Goal: Task Accomplishment & Management: Use online tool/utility

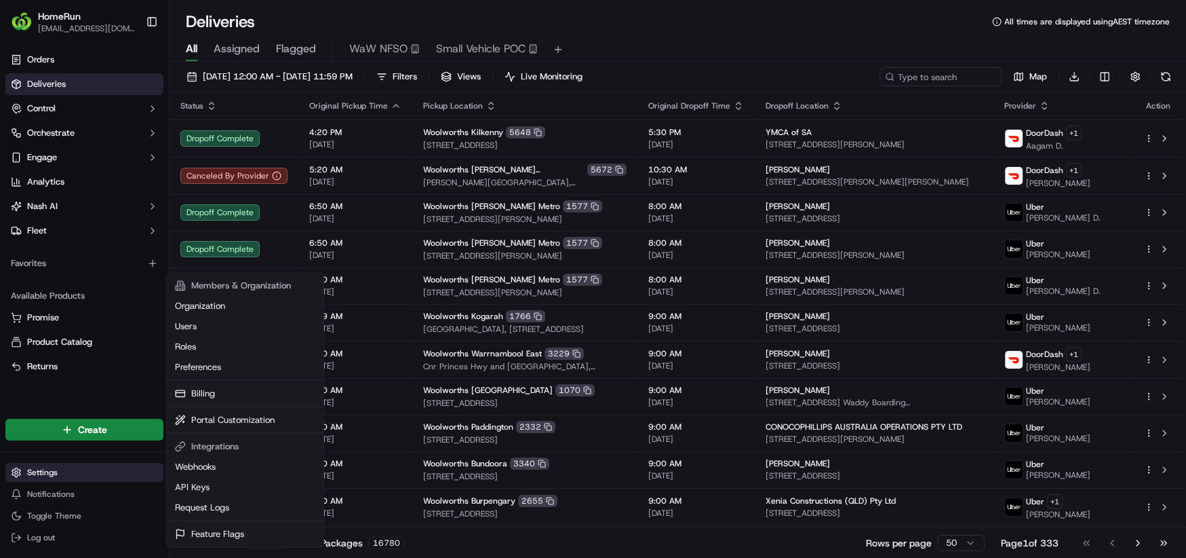
click at [102, 467] on html "HomeRun [EMAIL_ADDRESS][DOMAIN_NAME] Toggle Sidebar Orders Deliveries Control O…" at bounding box center [593, 279] width 1186 height 558
click at [86, 231] on html "HomeRun [EMAIL_ADDRESS][DOMAIN_NAME] Toggle Sidebar Orders Deliveries Control O…" at bounding box center [593, 279] width 1186 height 558
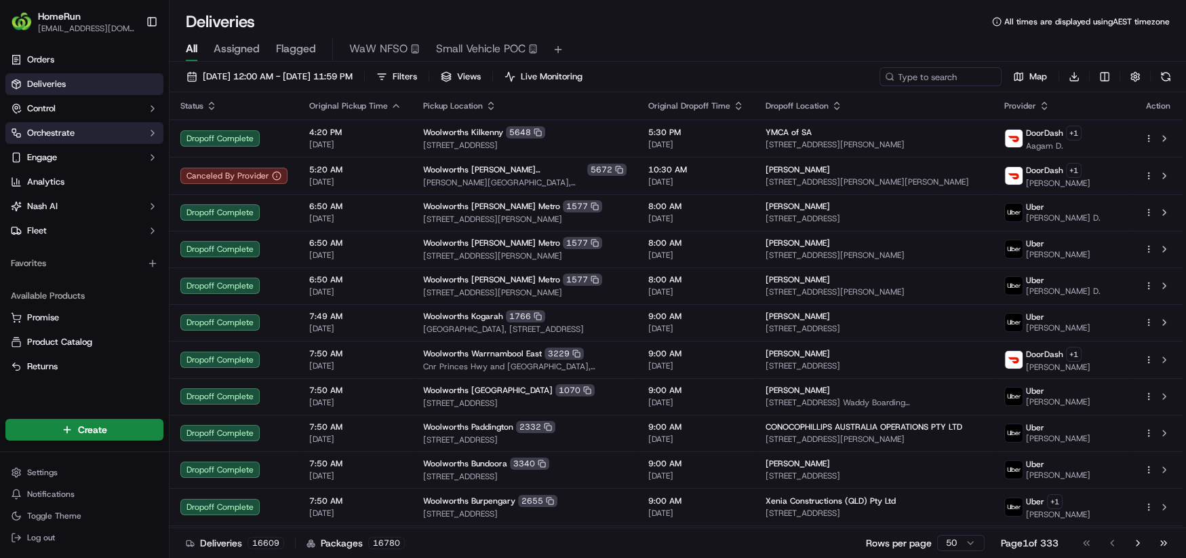
click at [83, 143] on button "Orchestrate" at bounding box center [84, 133] width 158 height 22
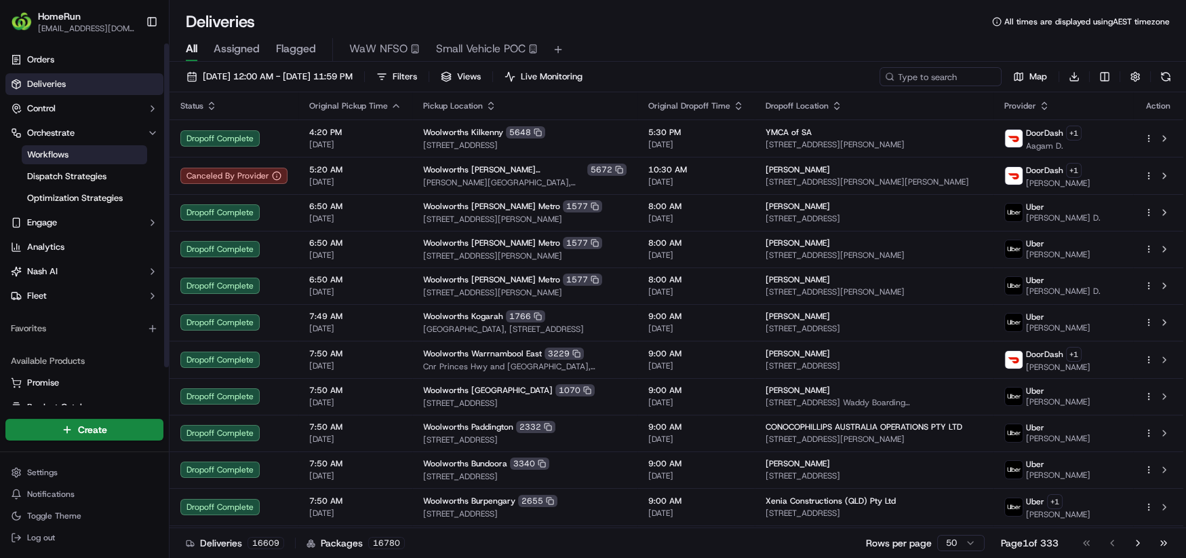
click at [86, 157] on link "Workflows" at bounding box center [84, 154] width 125 height 19
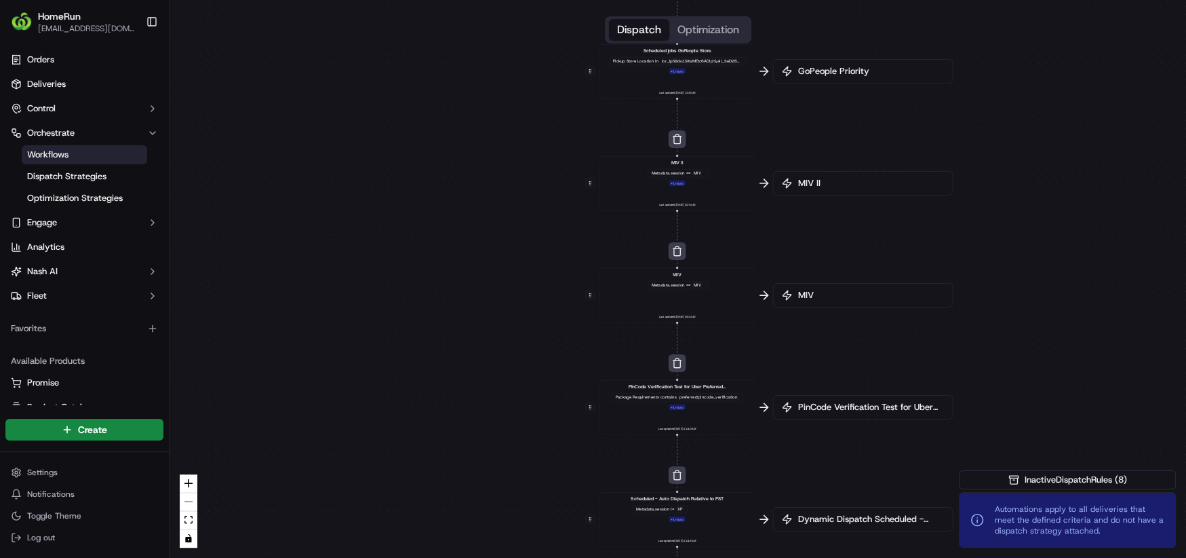
drag, startPoint x: 721, startPoint y: 258, endPoint x: 621, endPoint y: 315, distance: 115.2
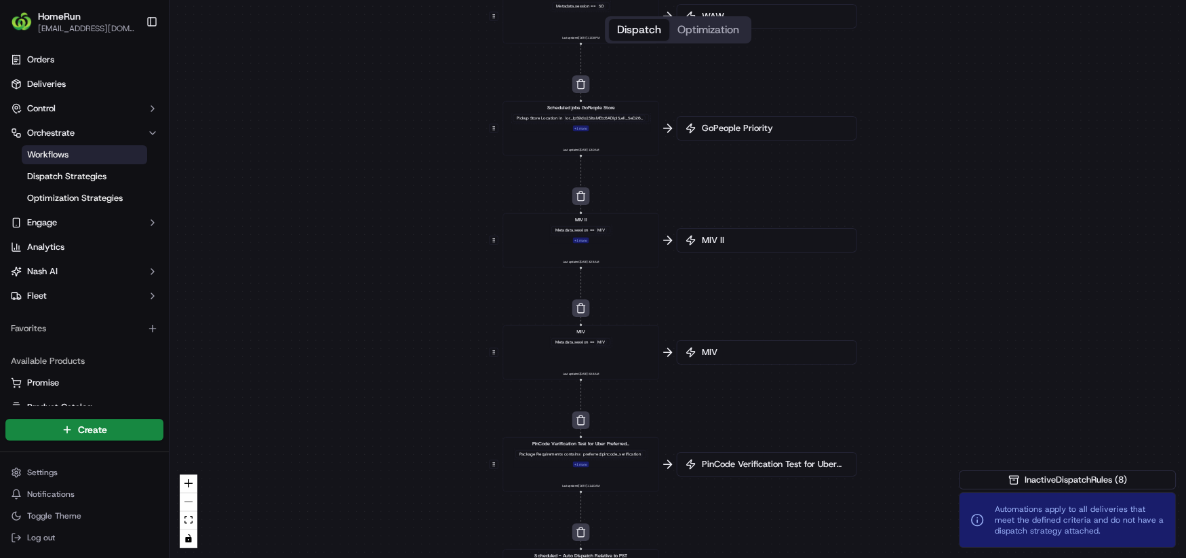
drag, startPoint x: 644, startPoint y: 184, endPoint x: 575, endPoint y: 267, distance: 106.9
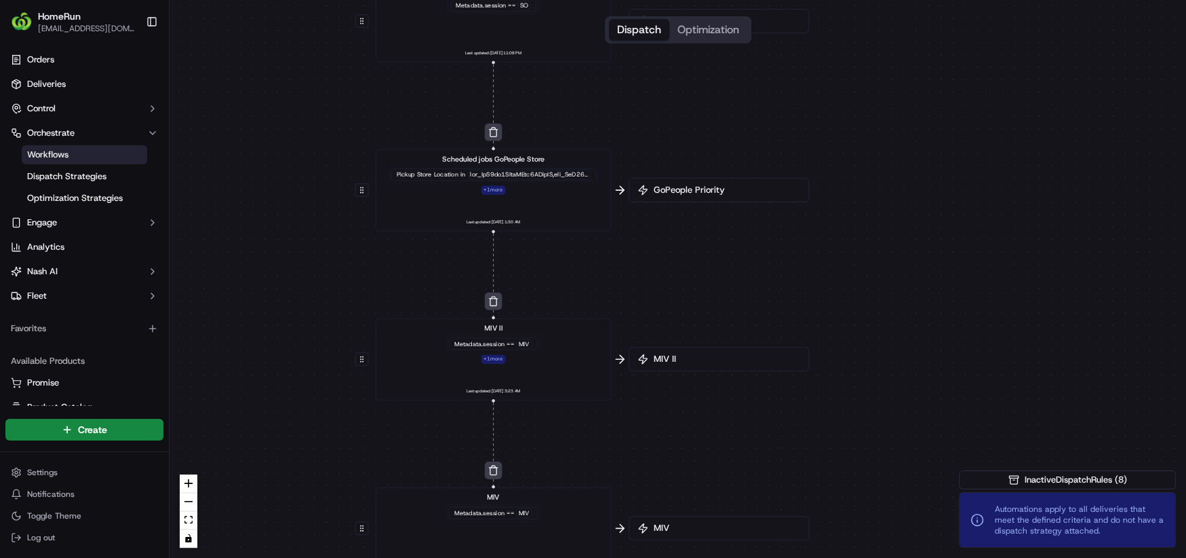
drag, startPoint x: 571, startPoint y: 272, endPoint x: 543, endPoint y: 331, distance: 65.5
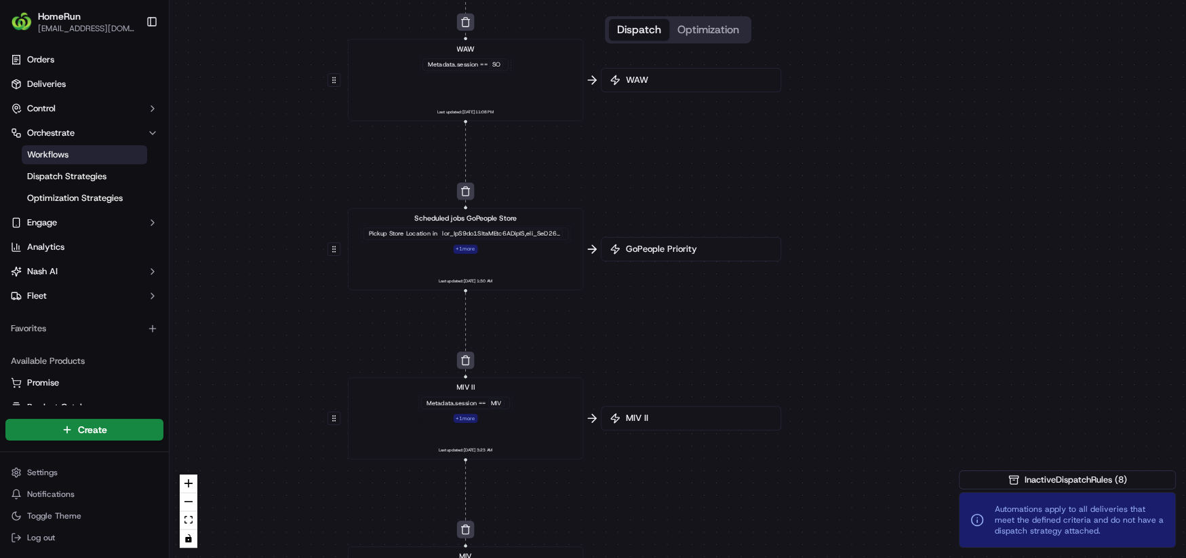
click at [628, 421] on span "MIV II" at bounding box center [697, 418] width 149 height 12
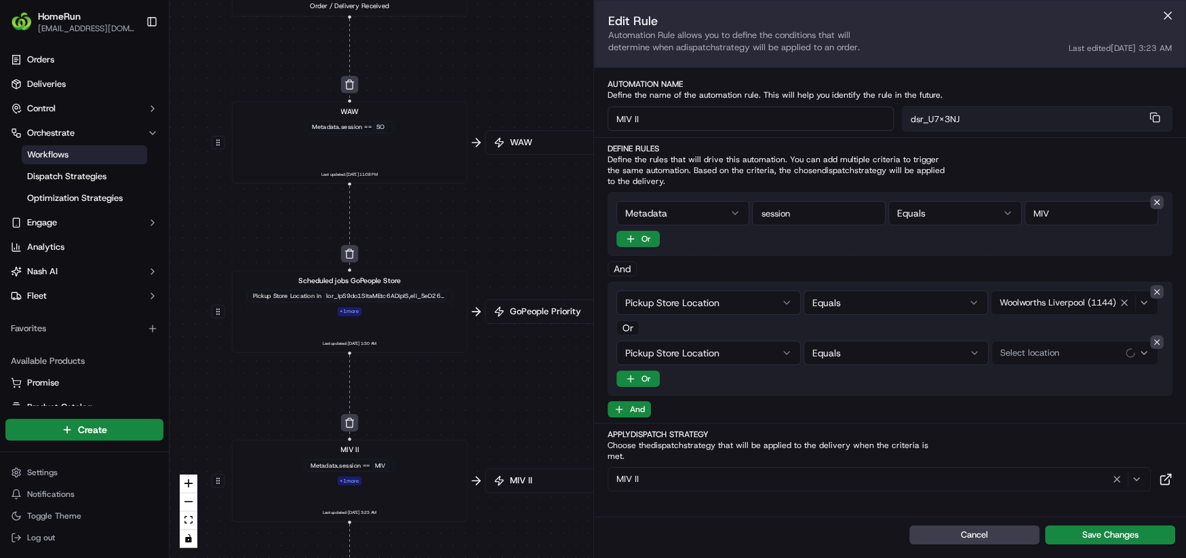
drag, startPoint x: 479, startPoint y: 326, endPoint x: 397, endPoint y: 372, distance: 93.6
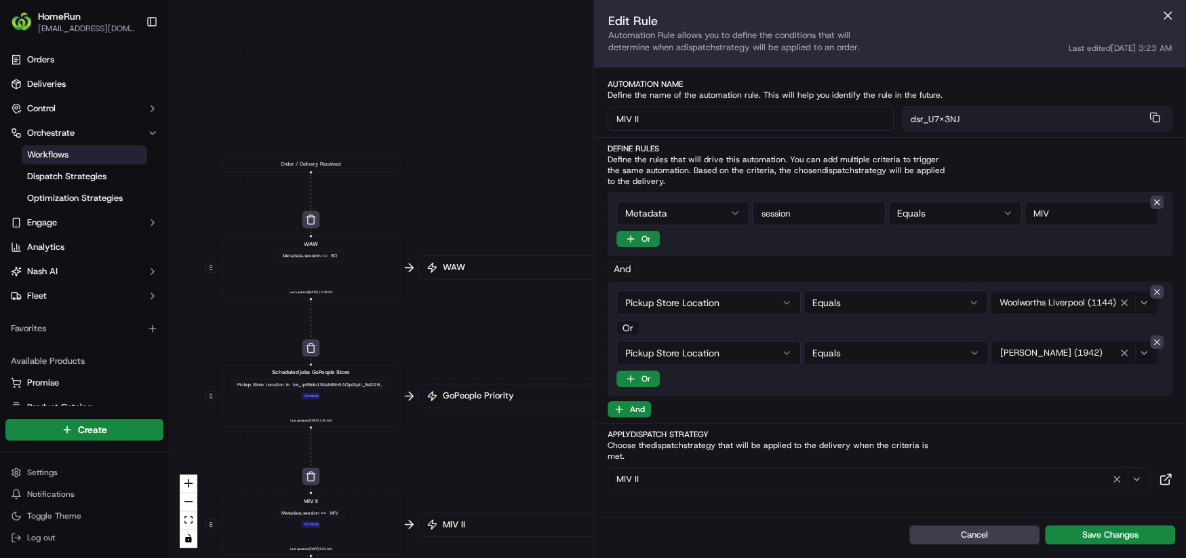
drag, startPoint x: 456, startPoint y: 355, endPoint x: 427, endPoint y: 380, distance: 38.0
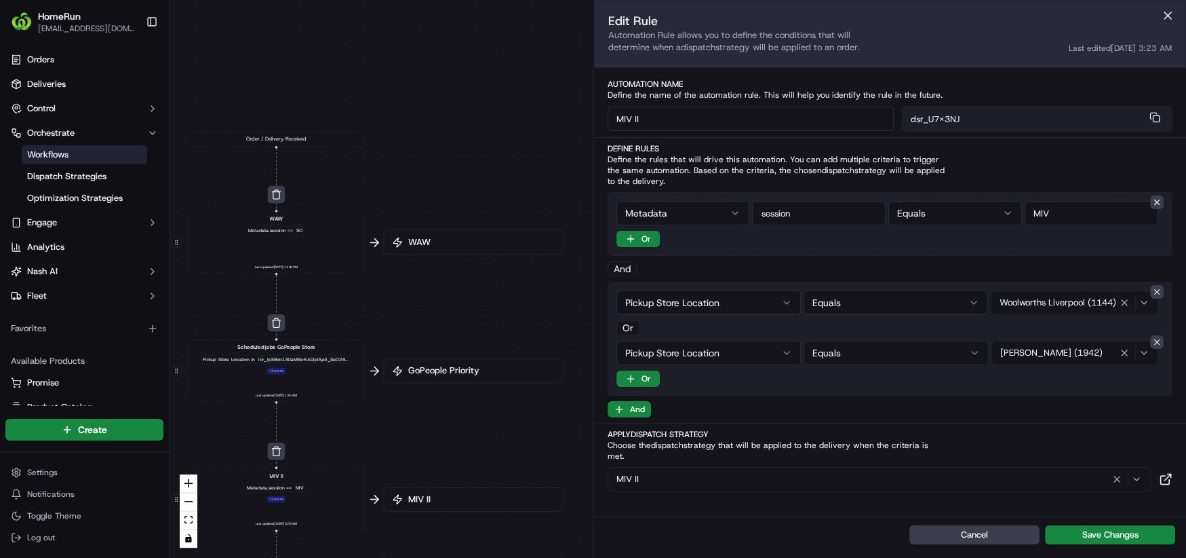
drag, startPoint x: 488, startPoint y: 339, endPoint x: 492, endPoint y: 328, distance: 11.6
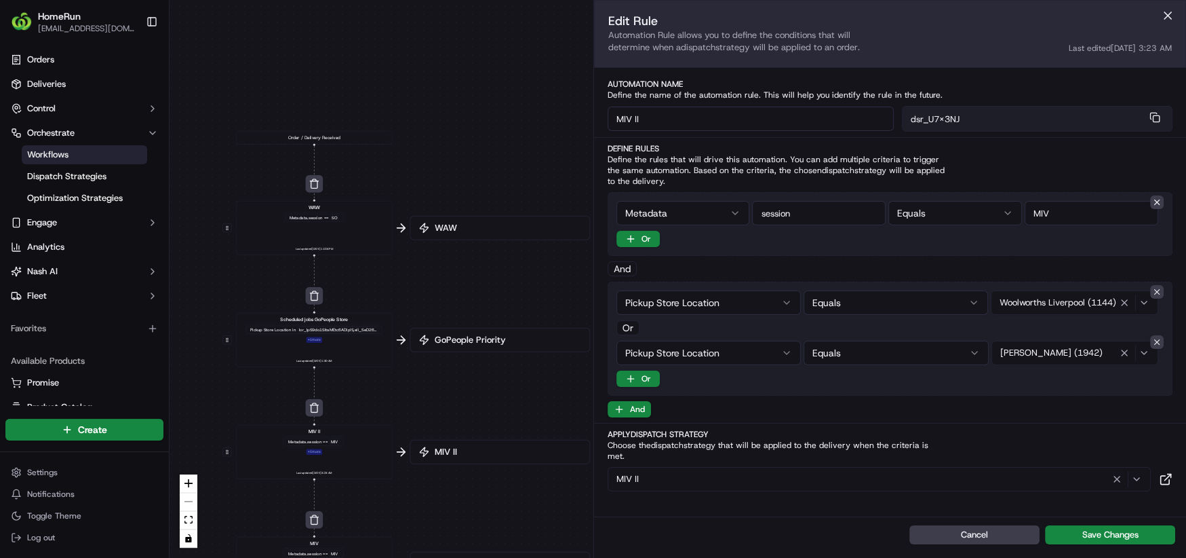
drag, startPoint x: 434, startPoint y: 319, endPoint x: 473, endPoint y: 271, distance: 62.3
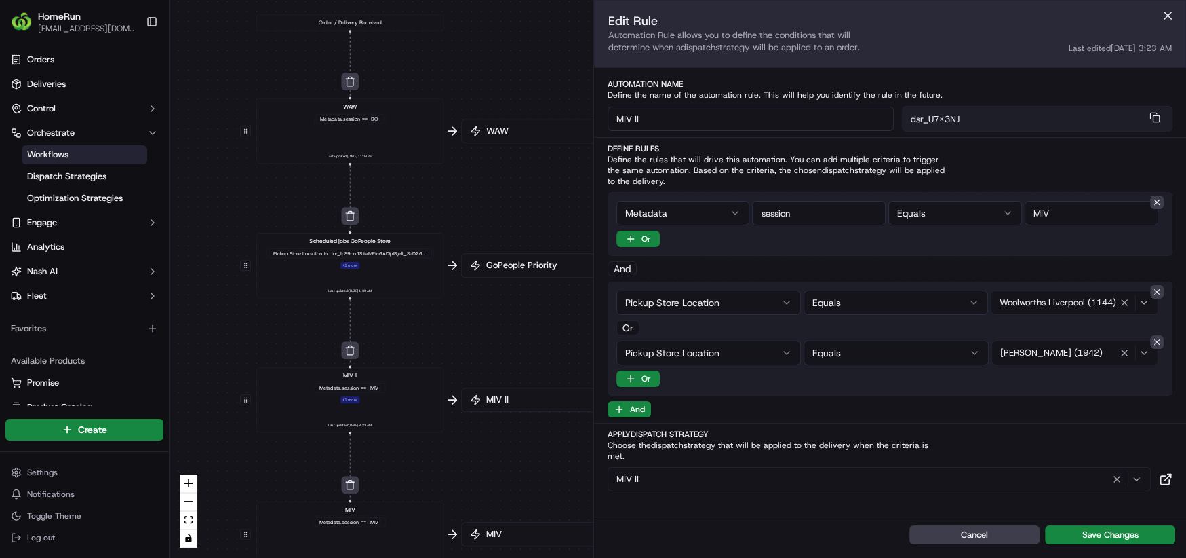
drag, startPoint x: 386, startPoint y: 309, endPoint x: 422, endPoint y: 271, distance: 51.8
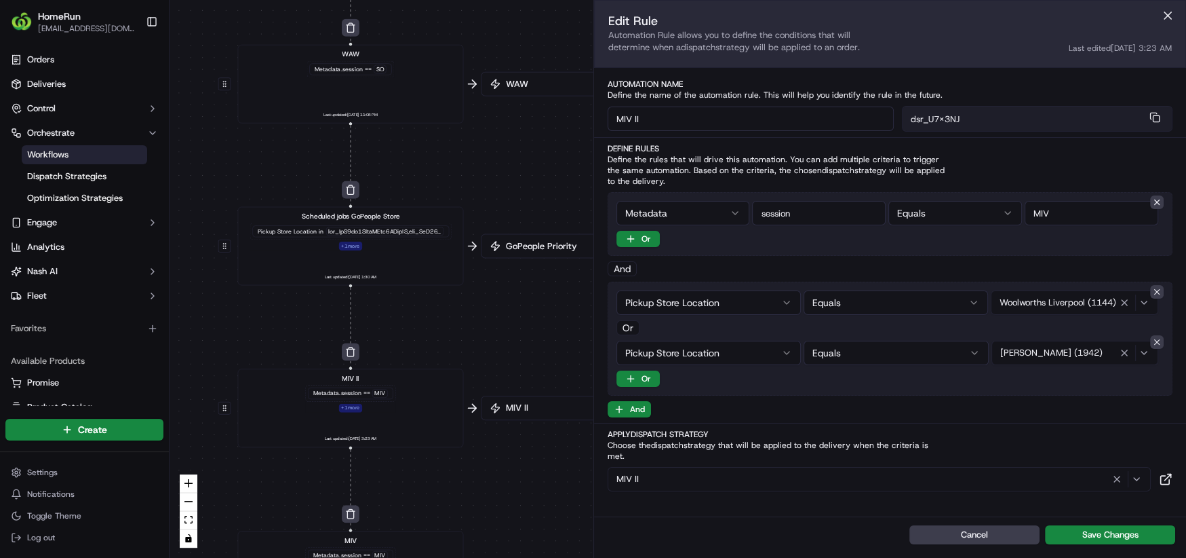
drag, startPoint x: 436, startPoint y: 256, endPoint x: 445, endPoint y: 324, distance: 67.7
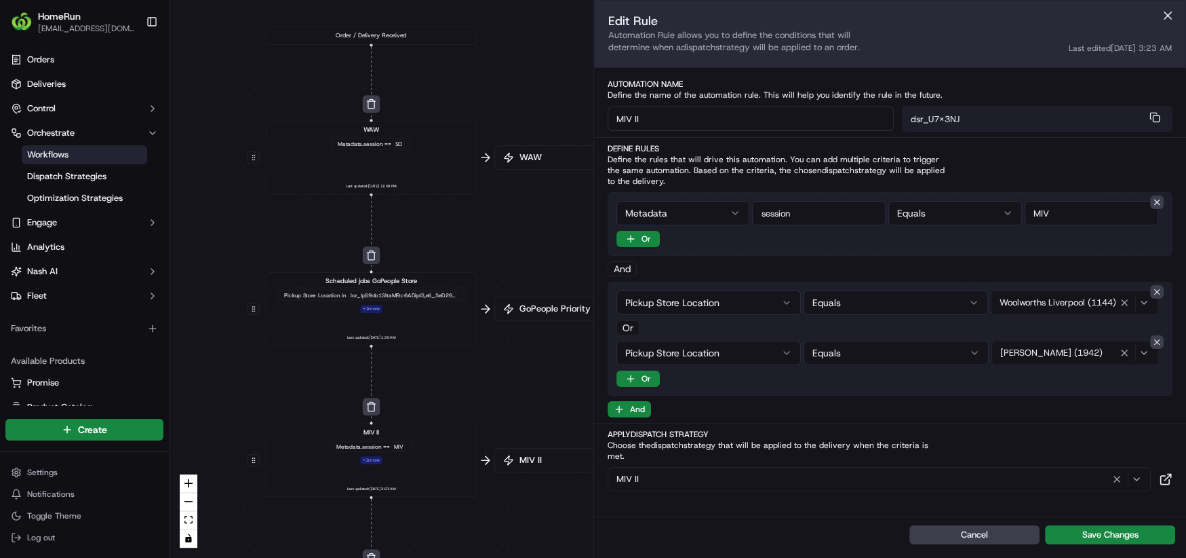
drag, startPoint x: 504, startPoint y: 184, endPoint x: 501, endPoint y: 195, distance: 11.2
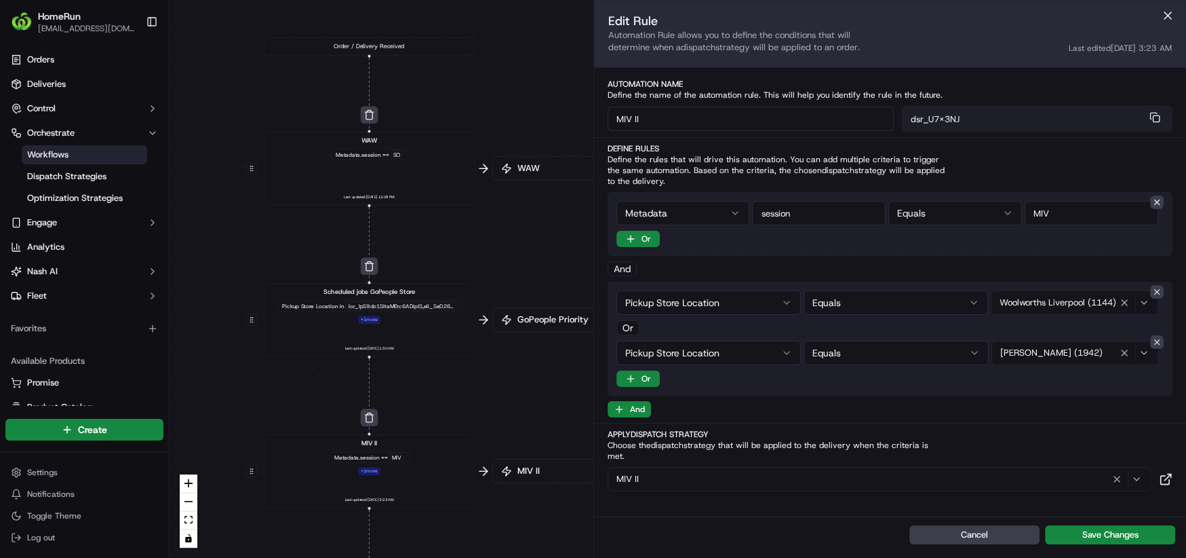
click at [402, 170] on div "WAW Metadata .session == SO Last updated: [DATE] 11:08 PM" at bounding box center [369, 168] width 195 height 65
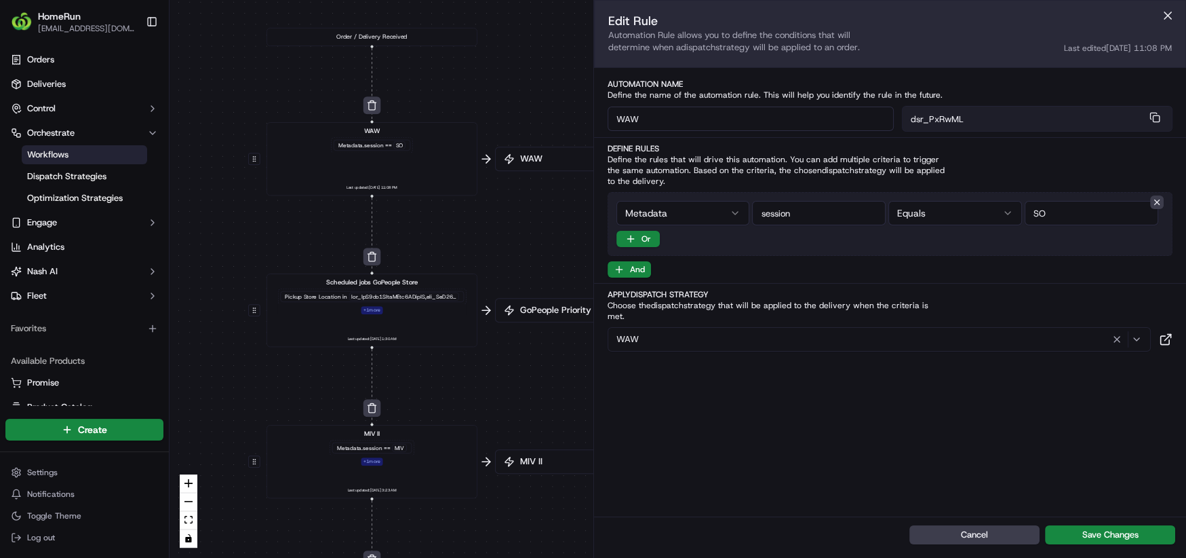
drag, startPoint x: 491, startPoint y: 218, endPoint x: 498, endPoint y: 171, distance: 48.0
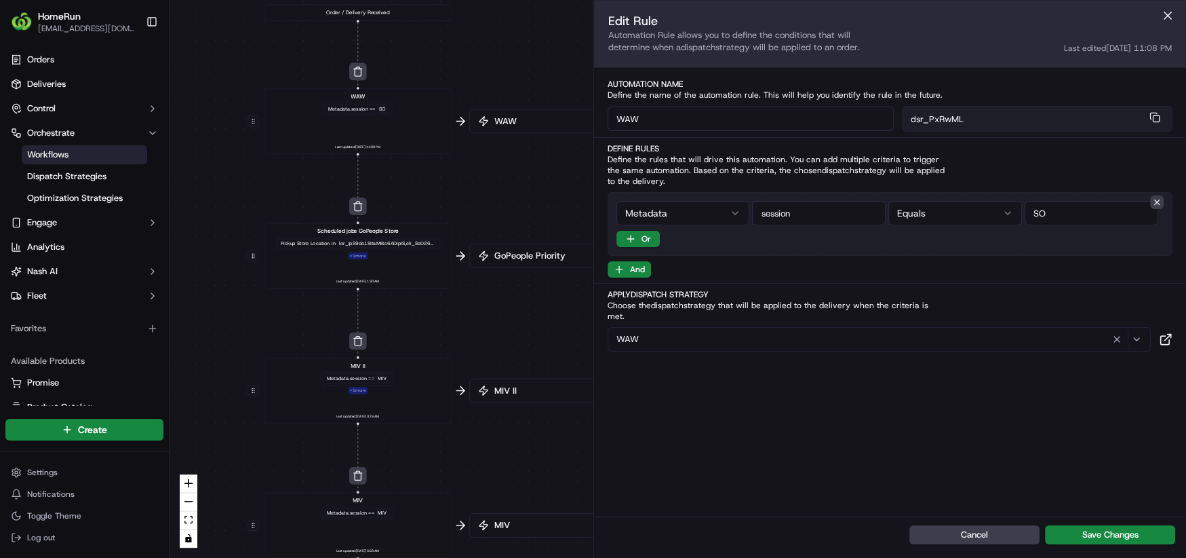
drag, startPoint x: 463, startPoint y: 402, endPoint x: 436, endPoint y: 369, distance: 42.9
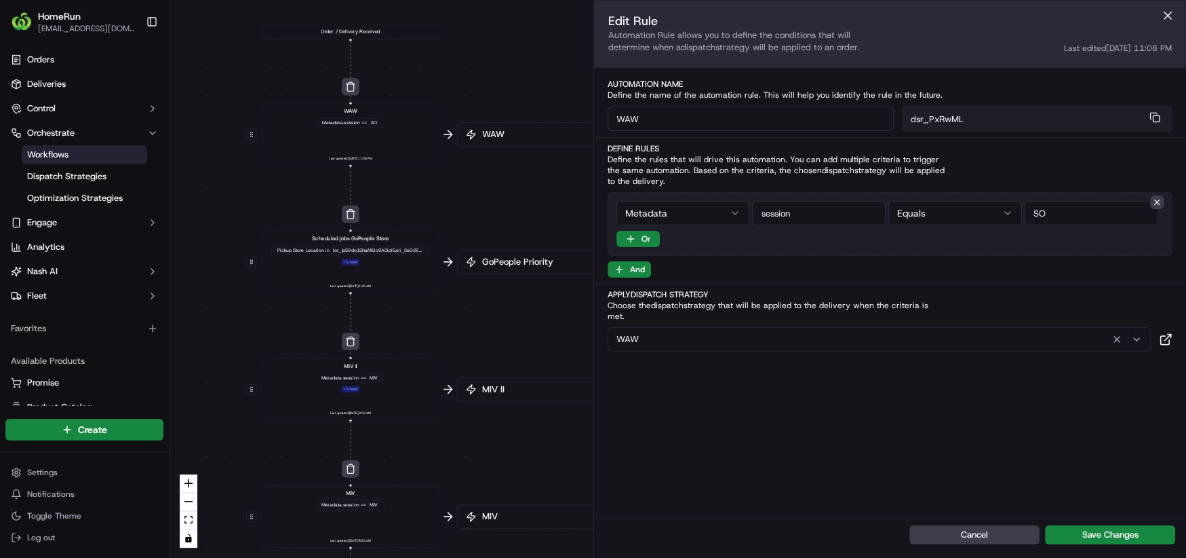
drag, startPoint x: 378, startPoint y: 355, endPoint x: 414, endPoint y: 336, distance: 41.3
